Goal: Task Accomplishment & Management: Complete application form

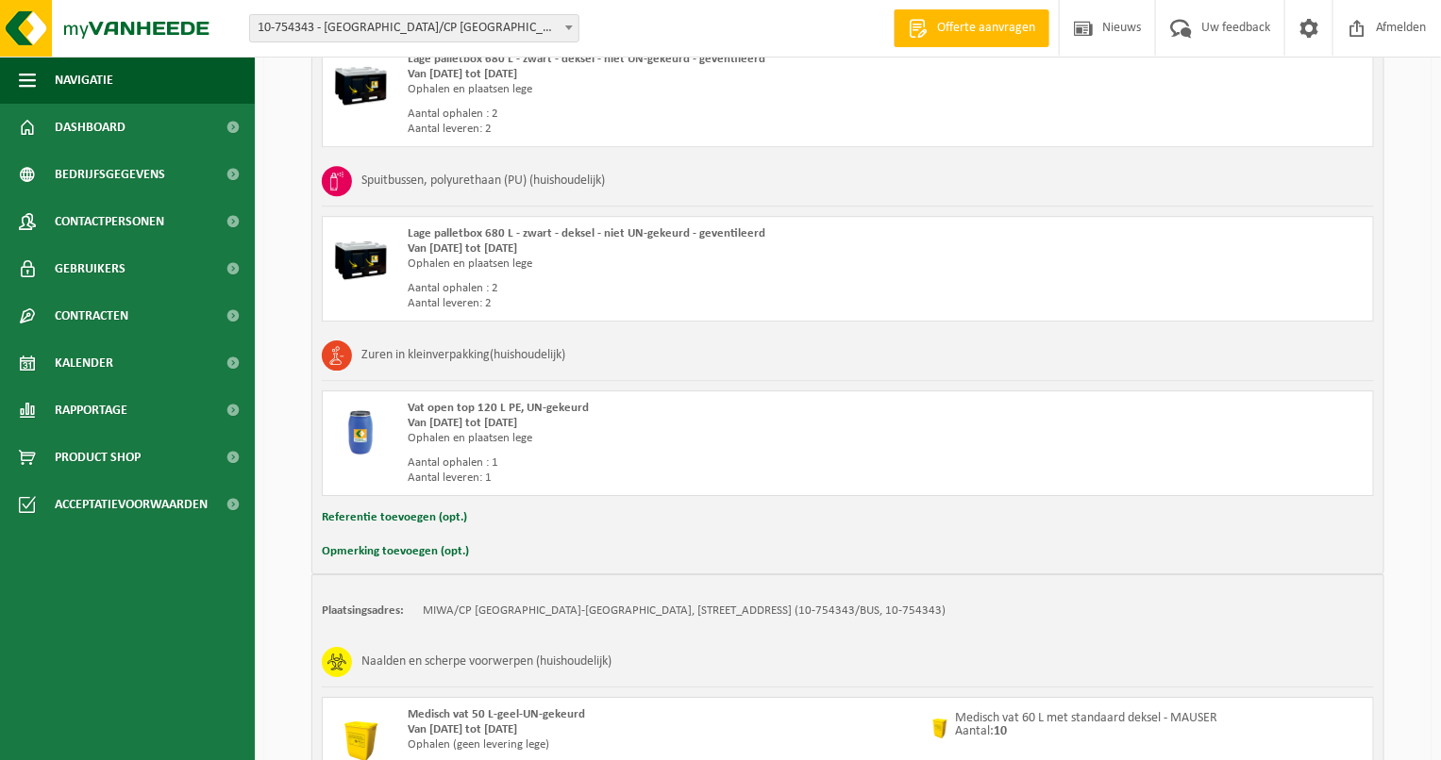
scroll to position [2270, 0]
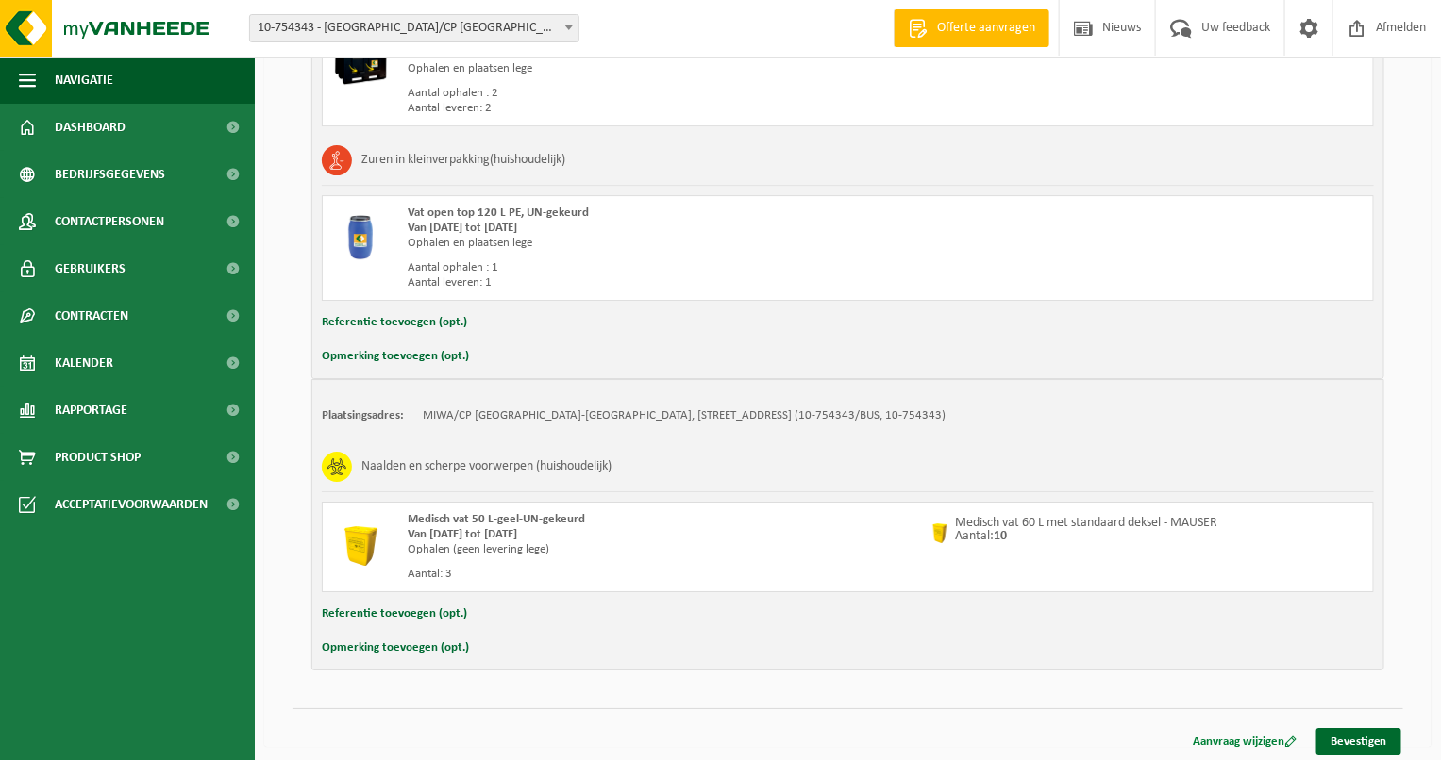
click at [1266, 744] on link "Aanvraag wijzigen" at bounding box center [1244, 741] width 132 height 27
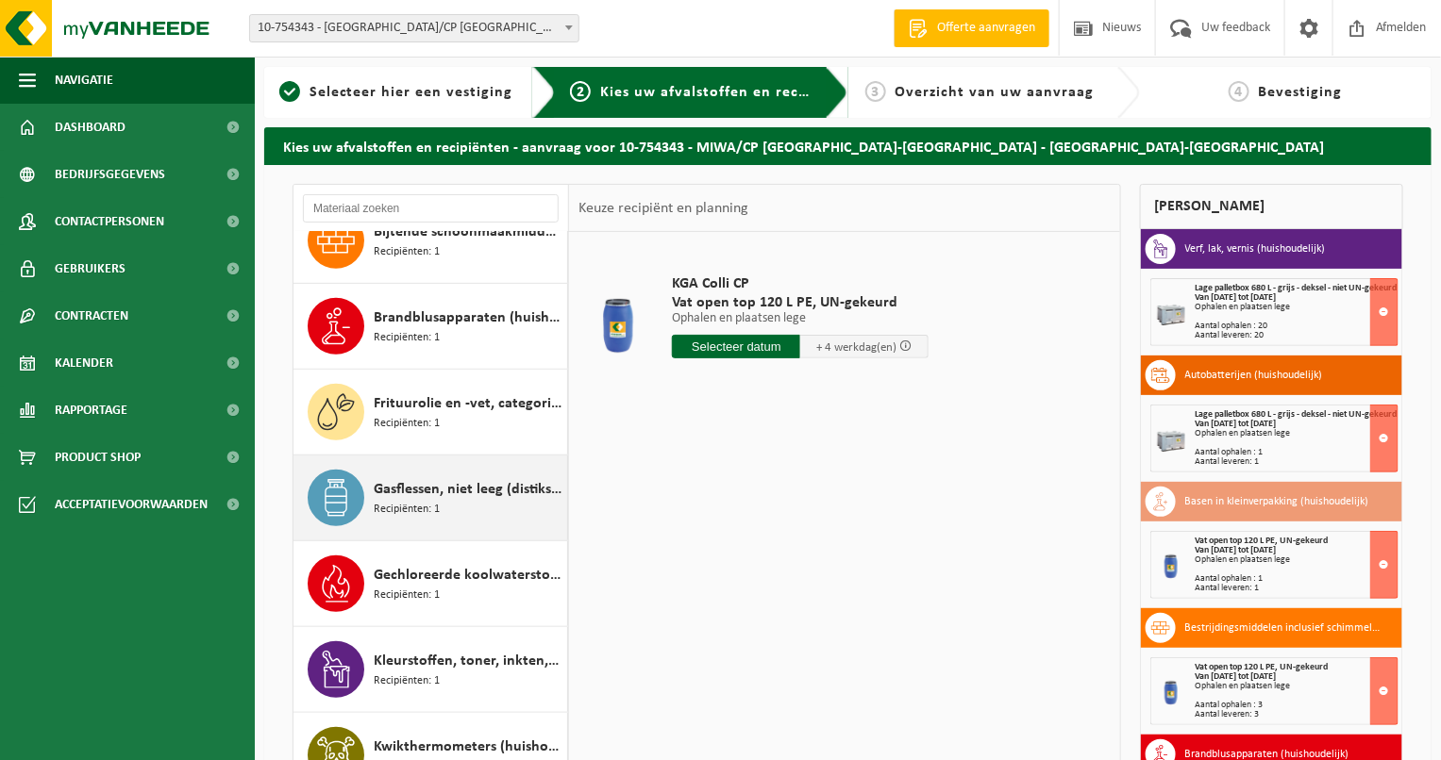
click at [418, 502] on span "Recipiënten: 1" at bounding box center [407, 510] width 66 height 18
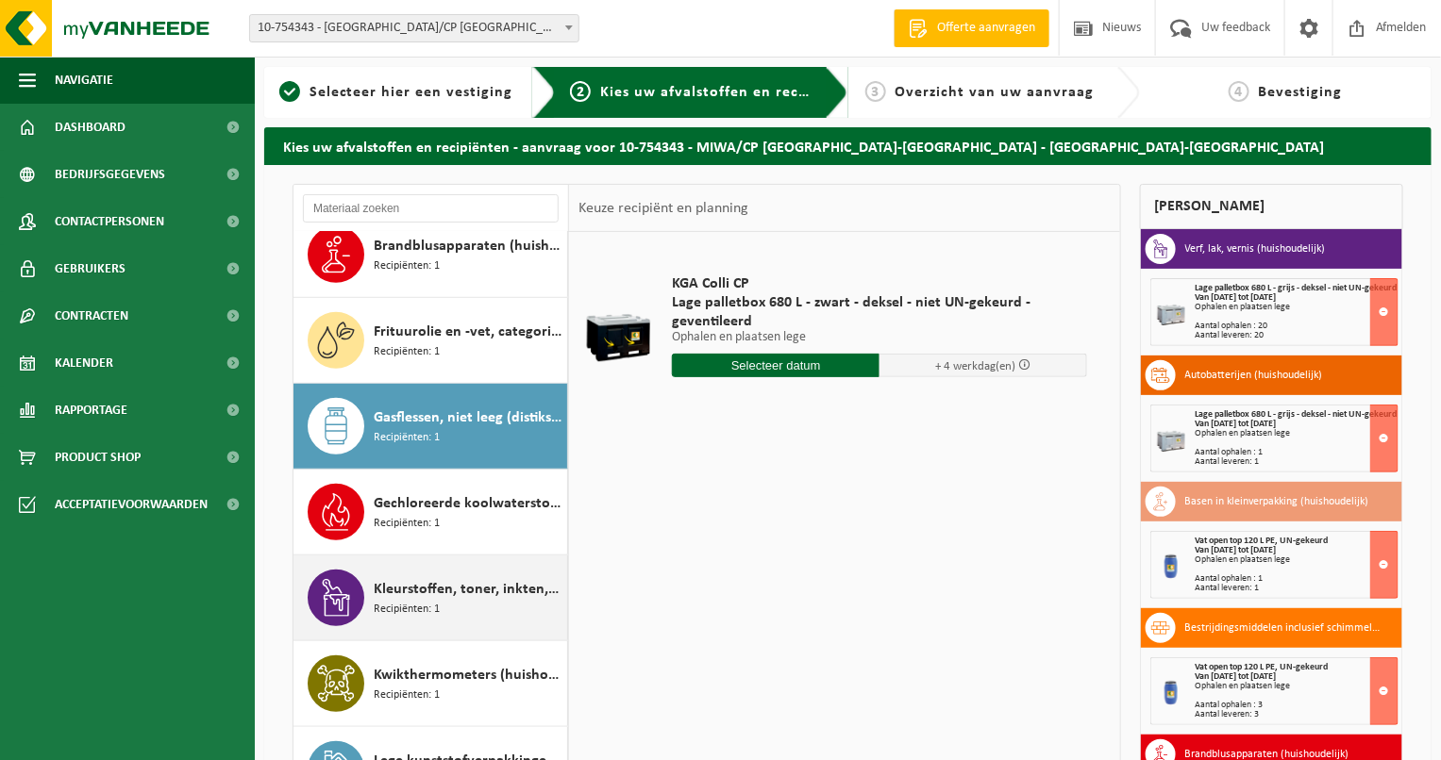
scroll to position [411, 0]
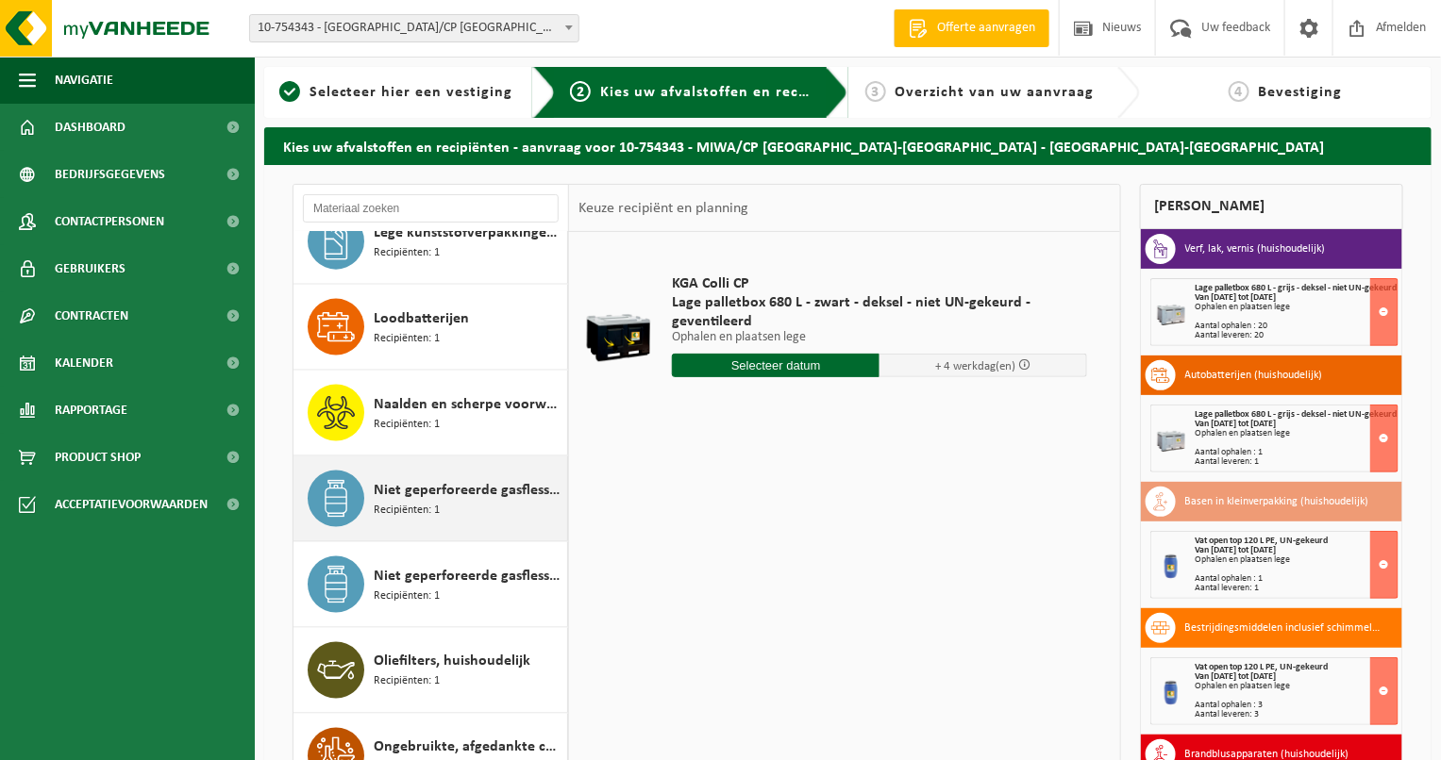
click at [461, 496] on span "Niet geperforeerde gasflessen voor eenmalig gebruik (huishoudelijk)" at bounding box center [468, 490] width 189 height 23
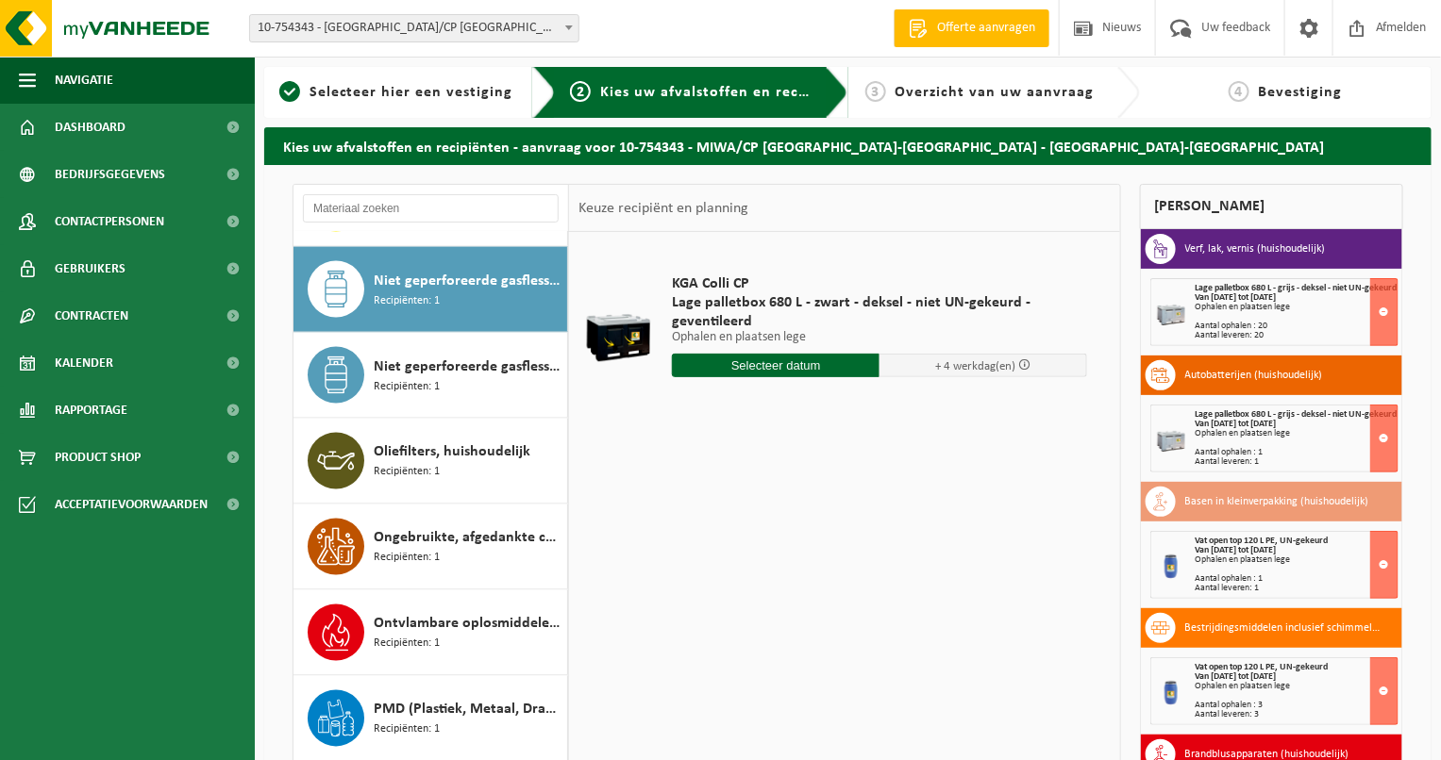
scroll to position [1200, 0]
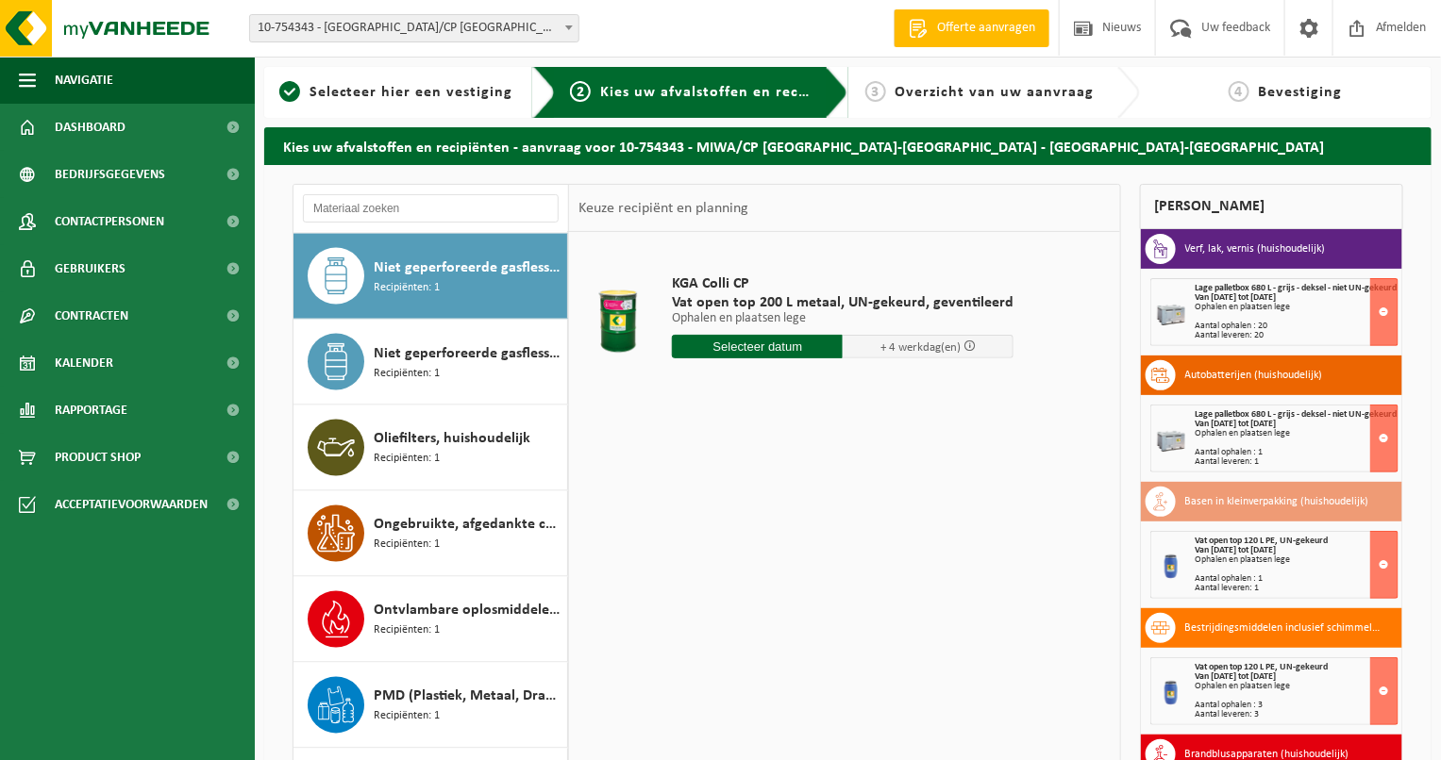
click at [732, 343] on input "text" at bounding box center [757, 347] width 171 height 24
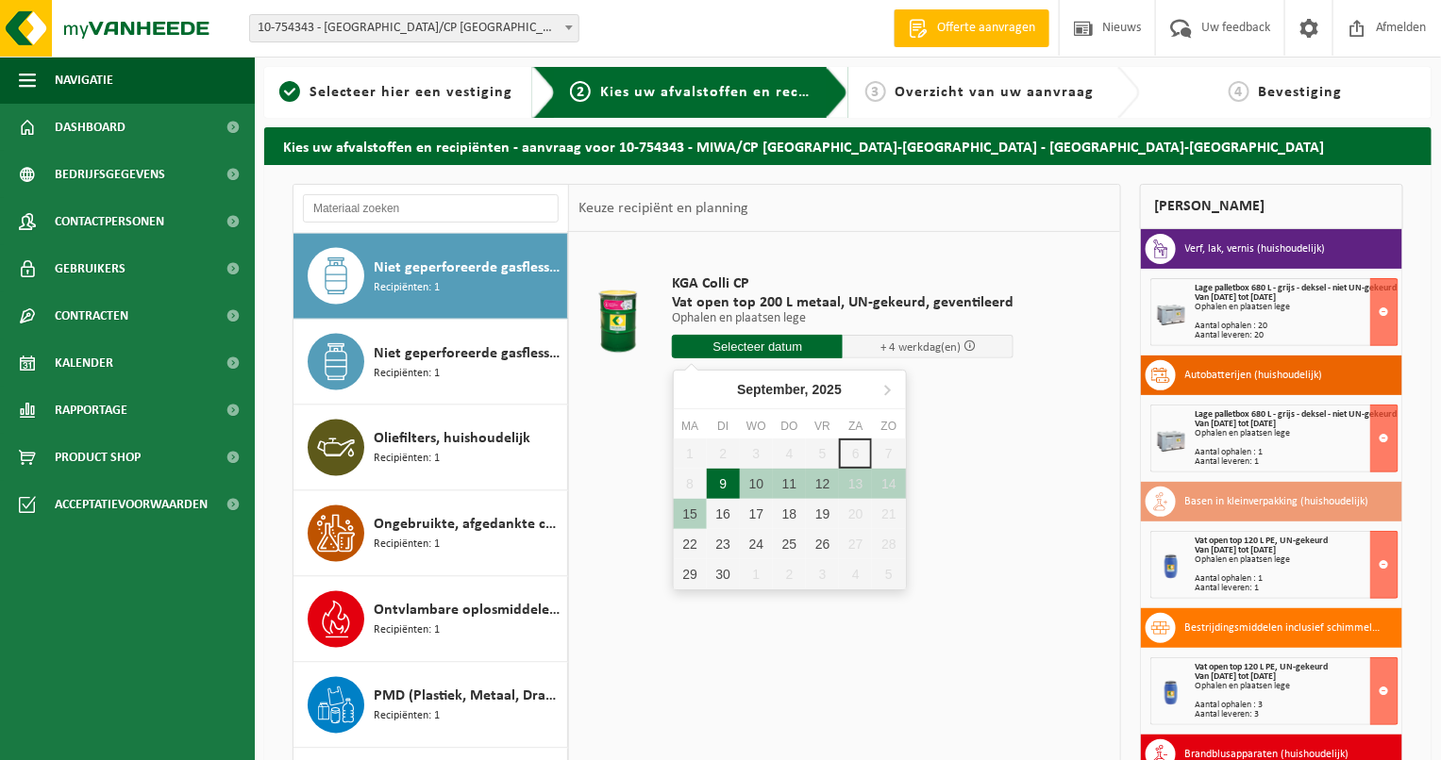
click at [711, 483] on div "9" at bounding box center [723, 484] width 33 height 30
type input "Van 2025-09-09"
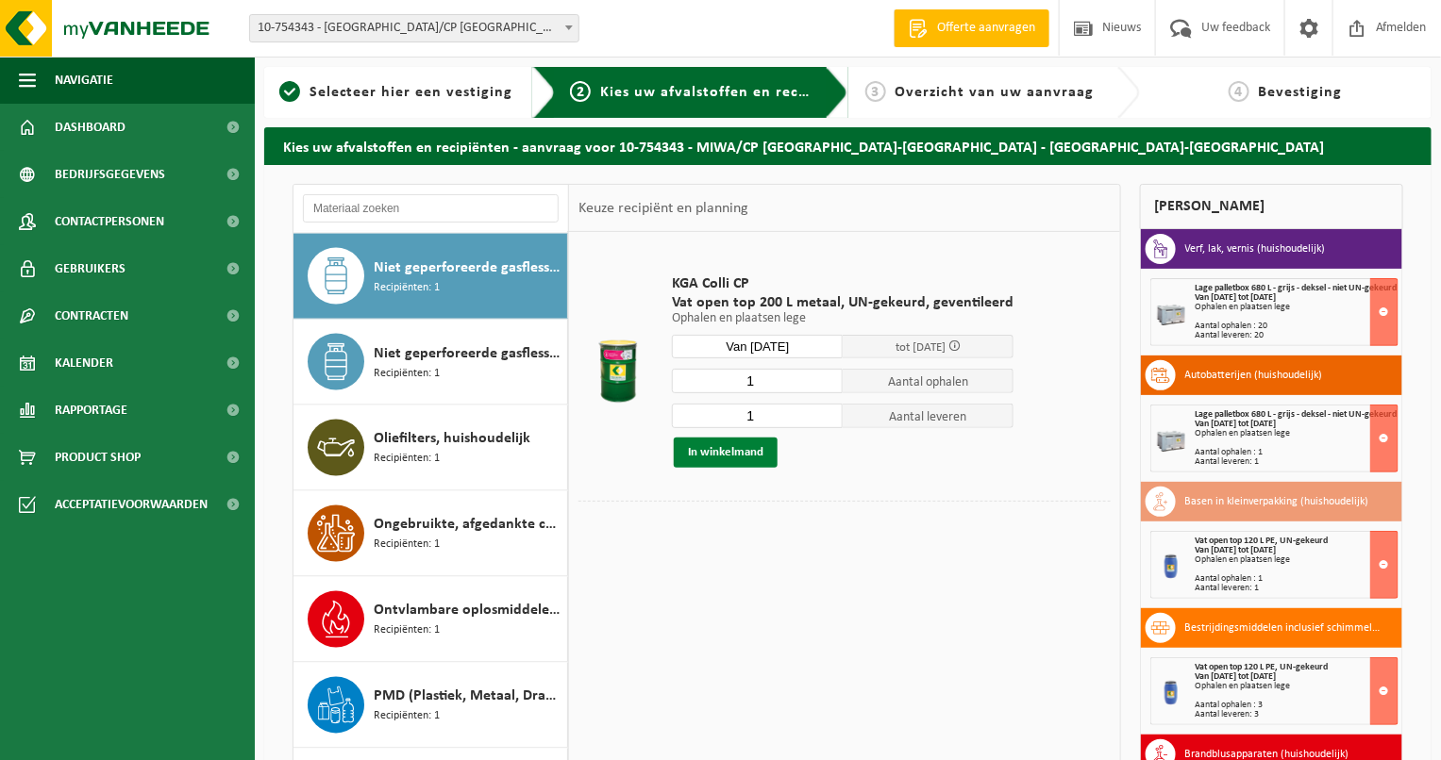
click at [750, 452] on button "In winkelmand" at bounding box center [726, 453] width 104 height 30
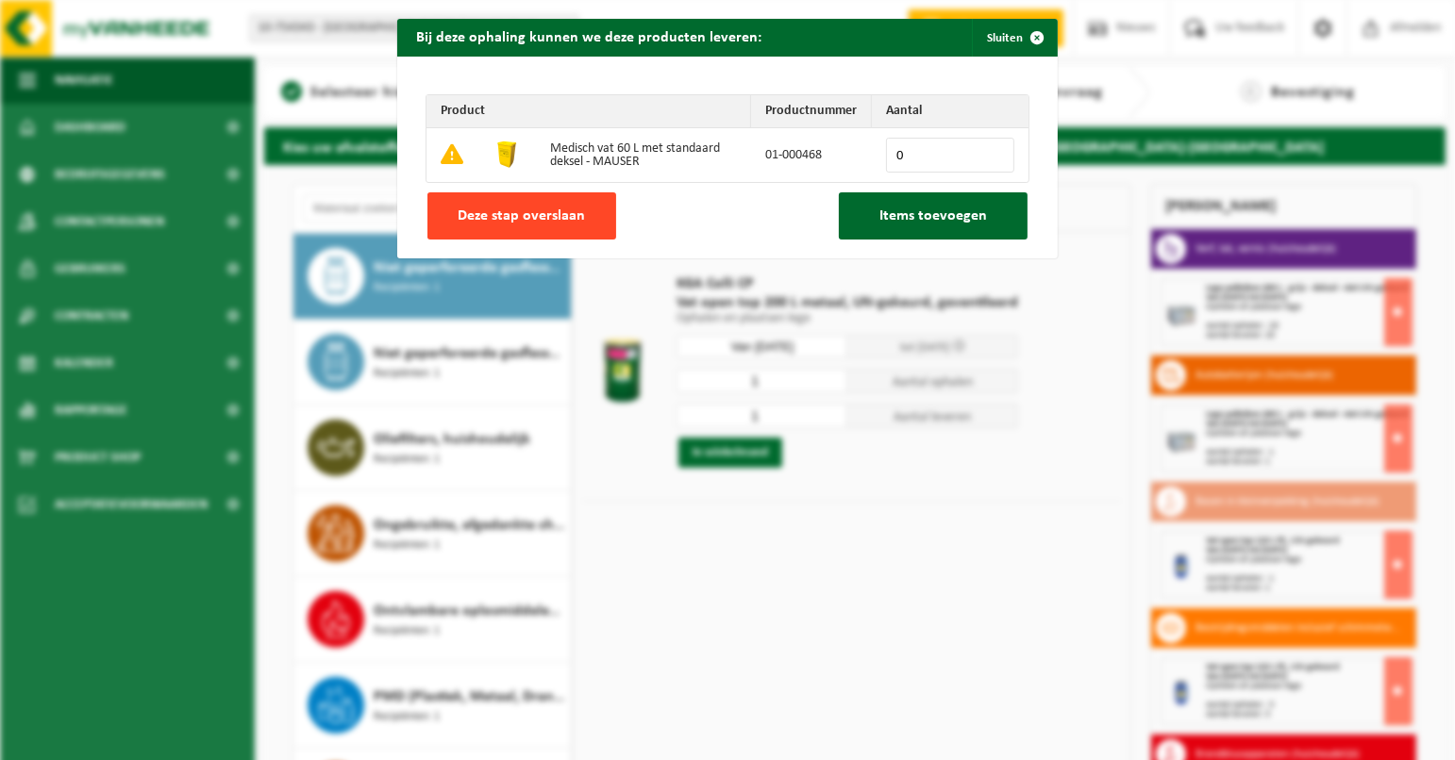
click at [513, 209] on span "Deze stap overslaan" at bounding box center [522, 216] width 127 height 15
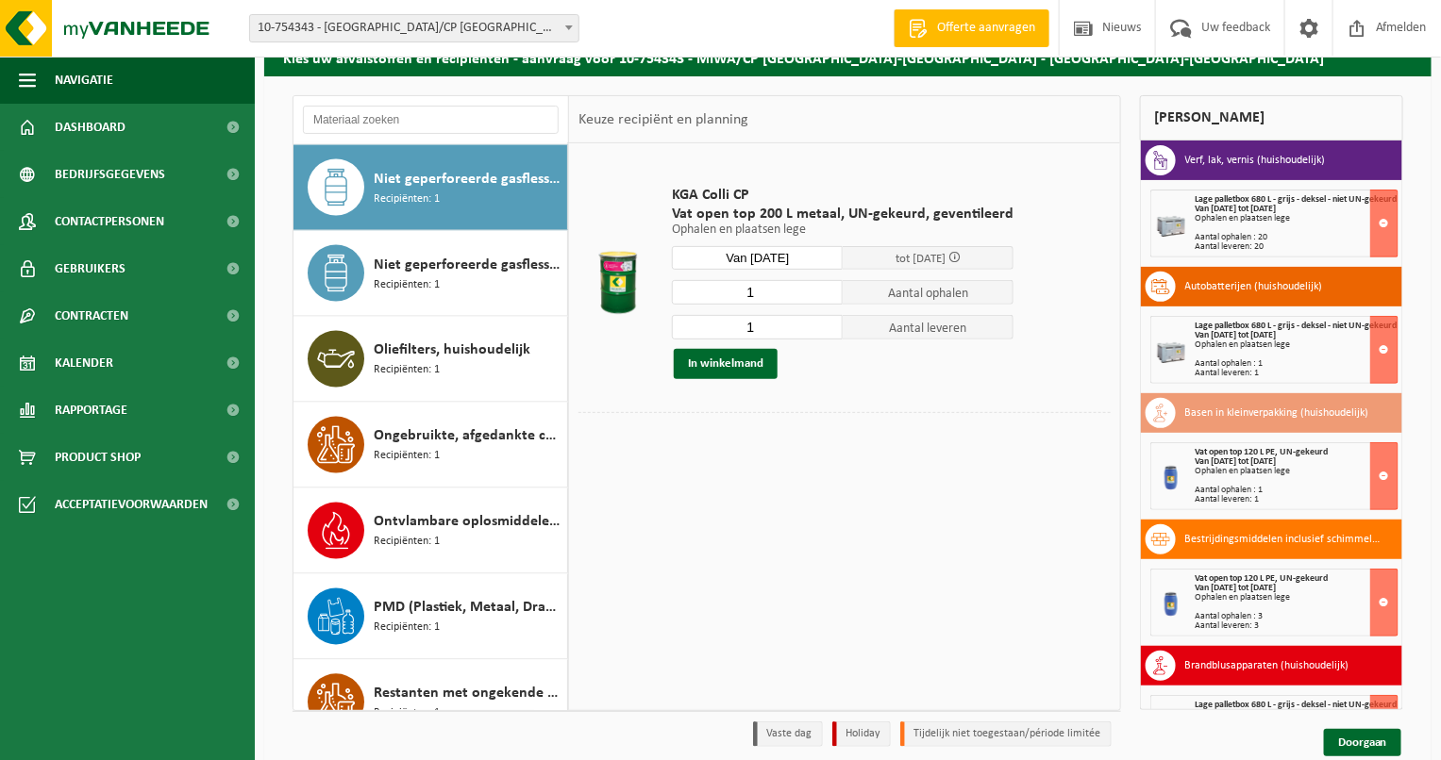
scroll to position [160, 0]
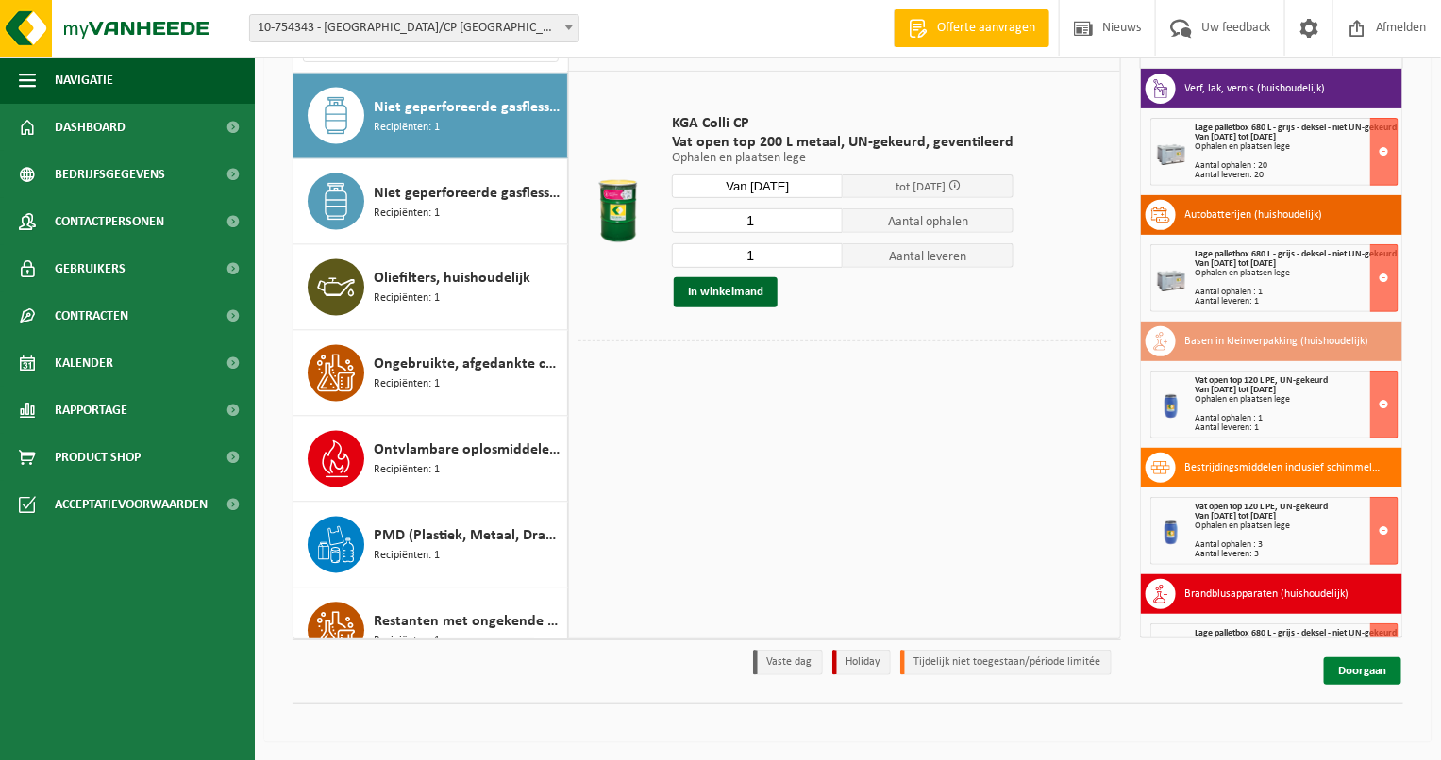
click at [1363, 664] on link "Doorgaan" at bounding box center [1362, 671] width 77 height 27
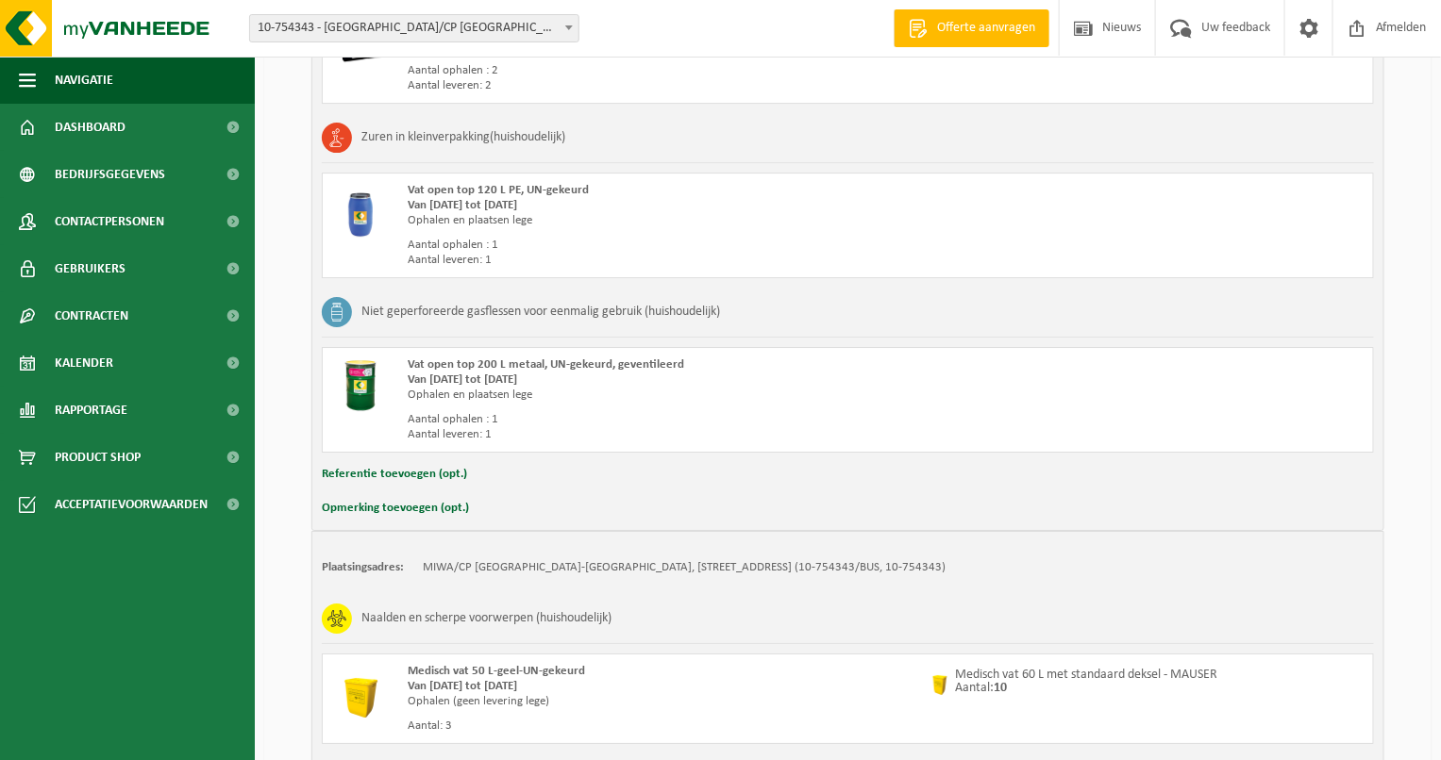
scroll to position [2445, 0]
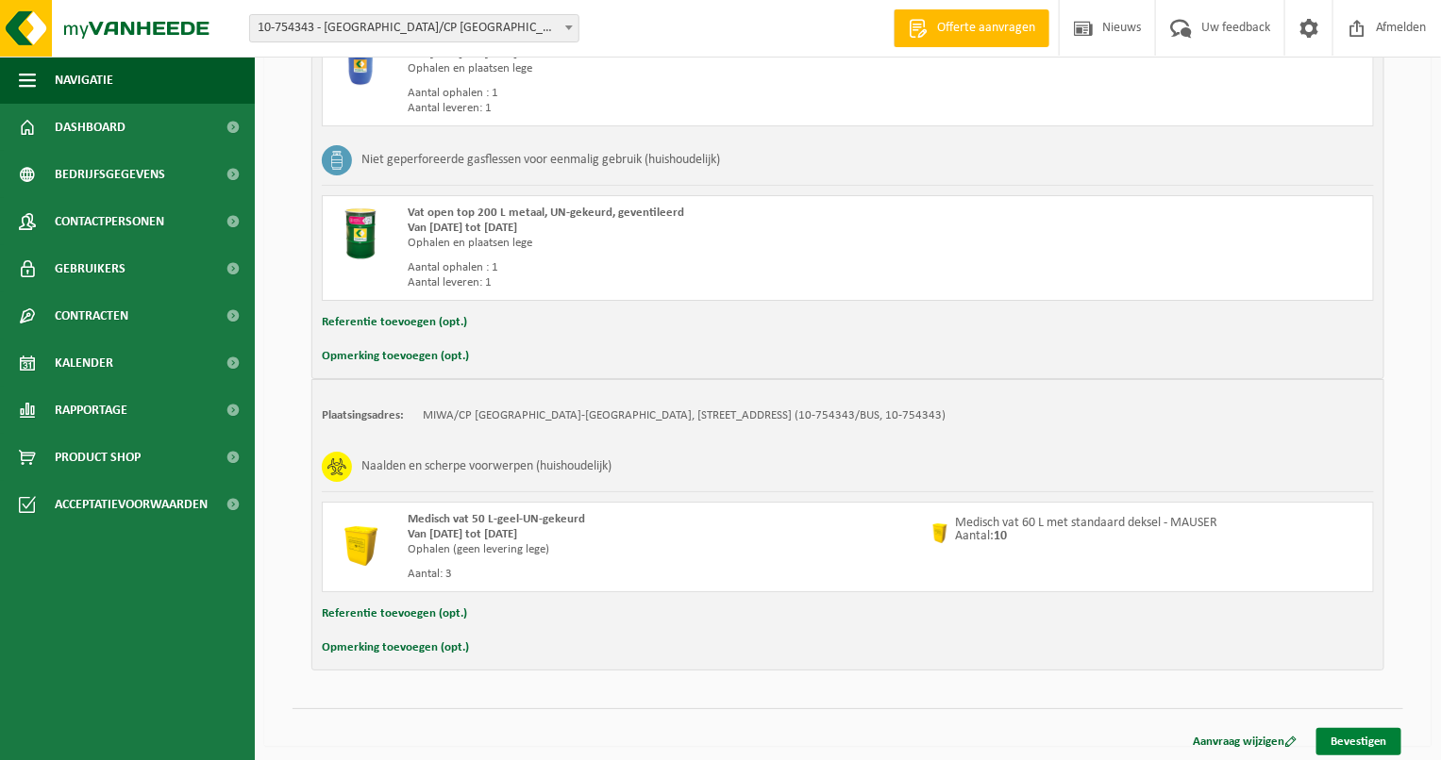
click at [1359, 729] on link "Bevestigen" at bounding box center [1358, 741] width 85 height 27
